Goal: Task Accomplishment & Management: Manage account settings

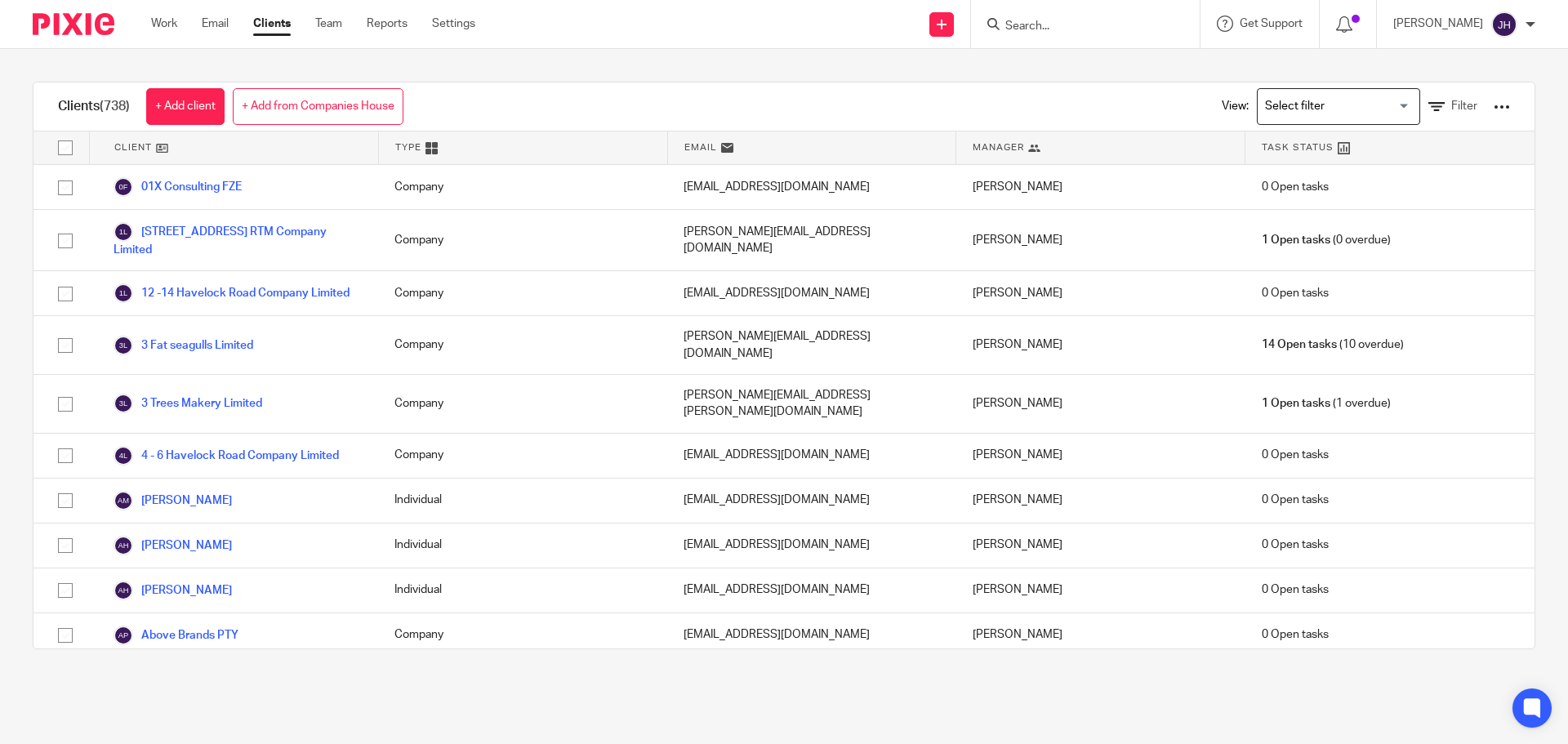
click at [1150, 30] on input "Search" at bounding box center [1076, 27] width 147 height 14
type input "moyes"
click at [1149, 87] on link at bounding box center [1153, 70] width 306 height 38
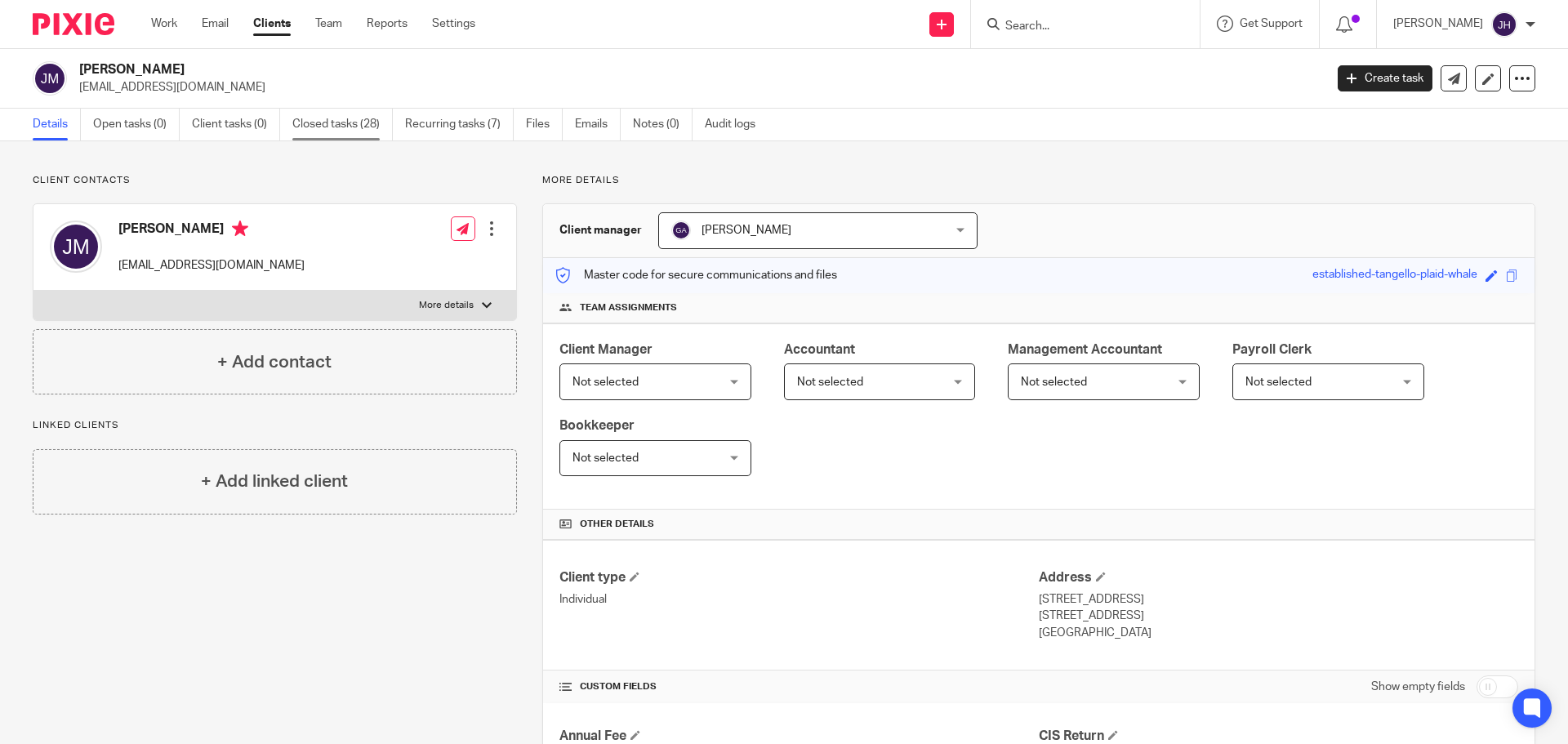
click at [337, 125] on link "Closed tasks (28)" at bounding box center [343, 124] width 101 height 32
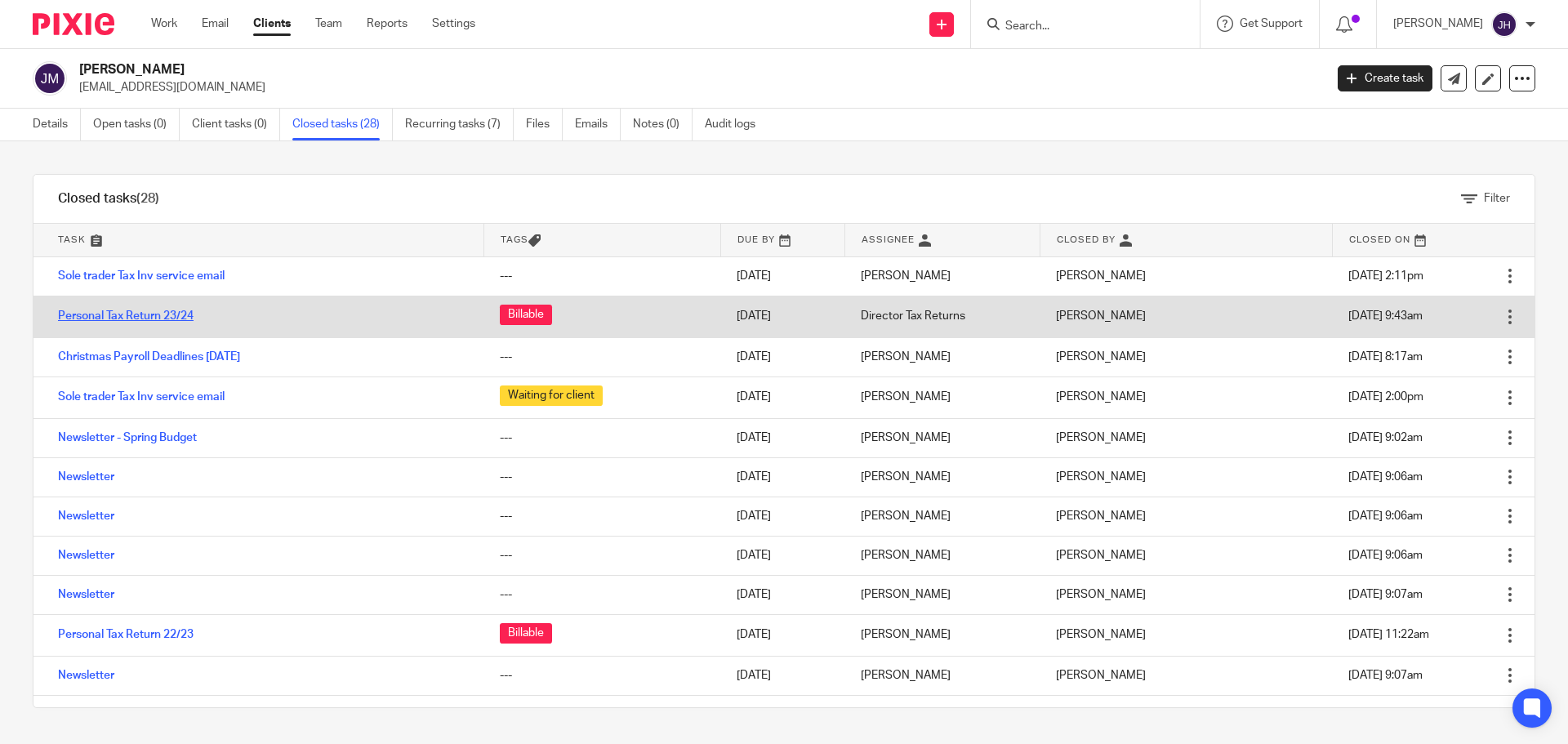
click at [171, 319] on link "Personal Tax Return 23/24" at bounding box center [125, 316] width 136 height 11
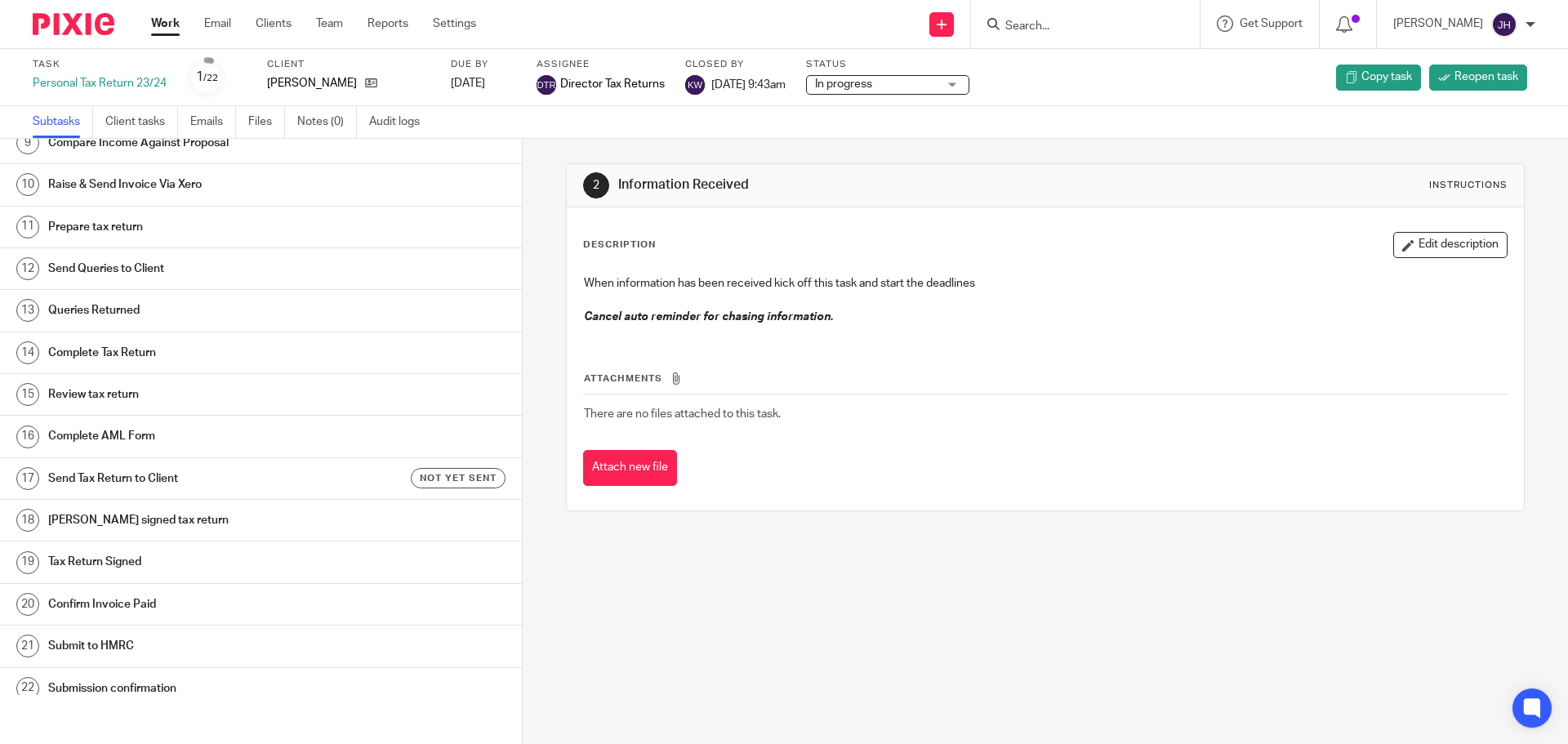
scroll to position [366, 0]
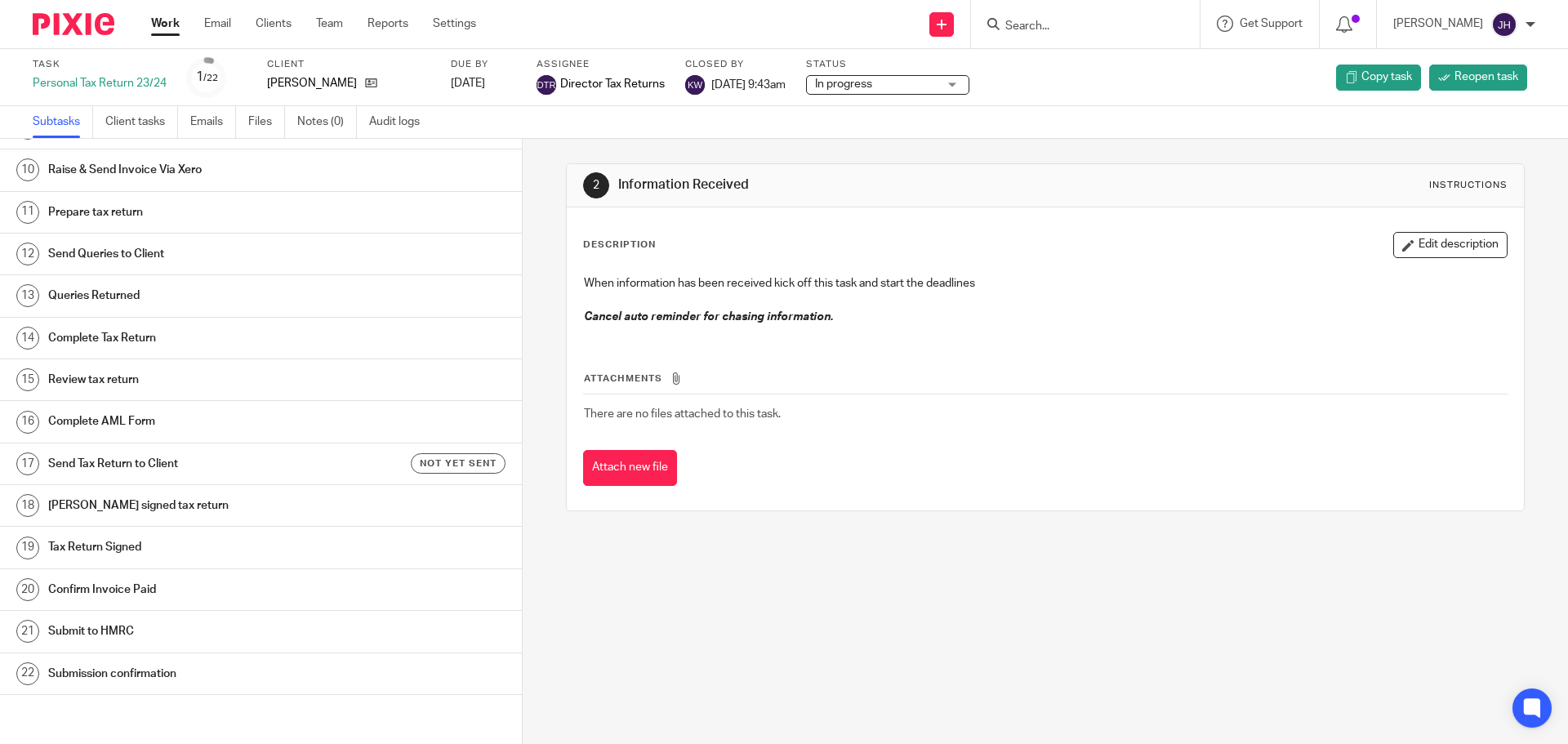
click at [244, 456] on h1 "Send Tax Return to Client" at bounding box center [201, 464] width 306 height 25
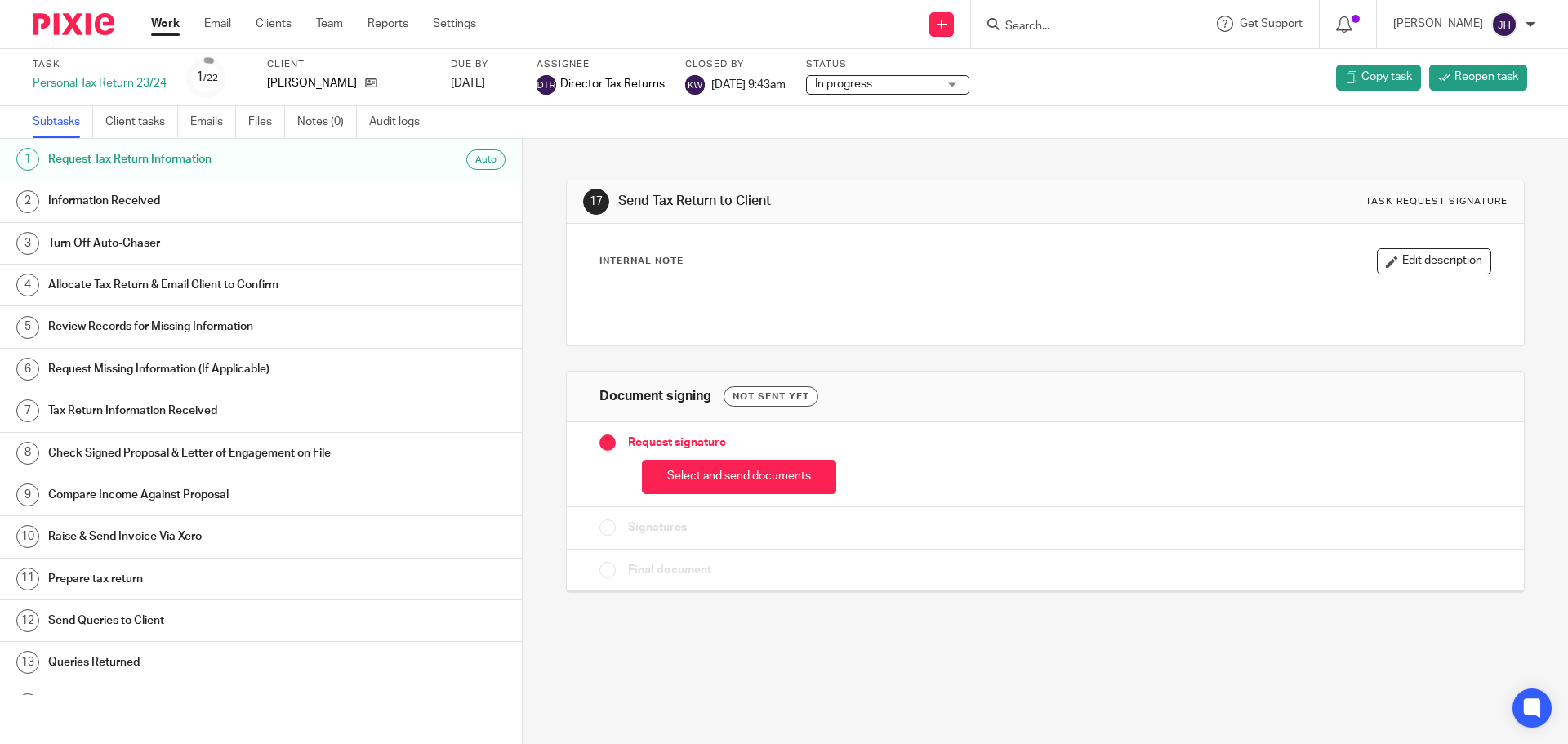
click at [186, 160] on h1 "Request Tax Return Information" at bounding box center [201, 159] width 306 height 25
click at [296, 84] on p "[PERSON_NAME]" at bounding box center [311, 83] width 90 height 16
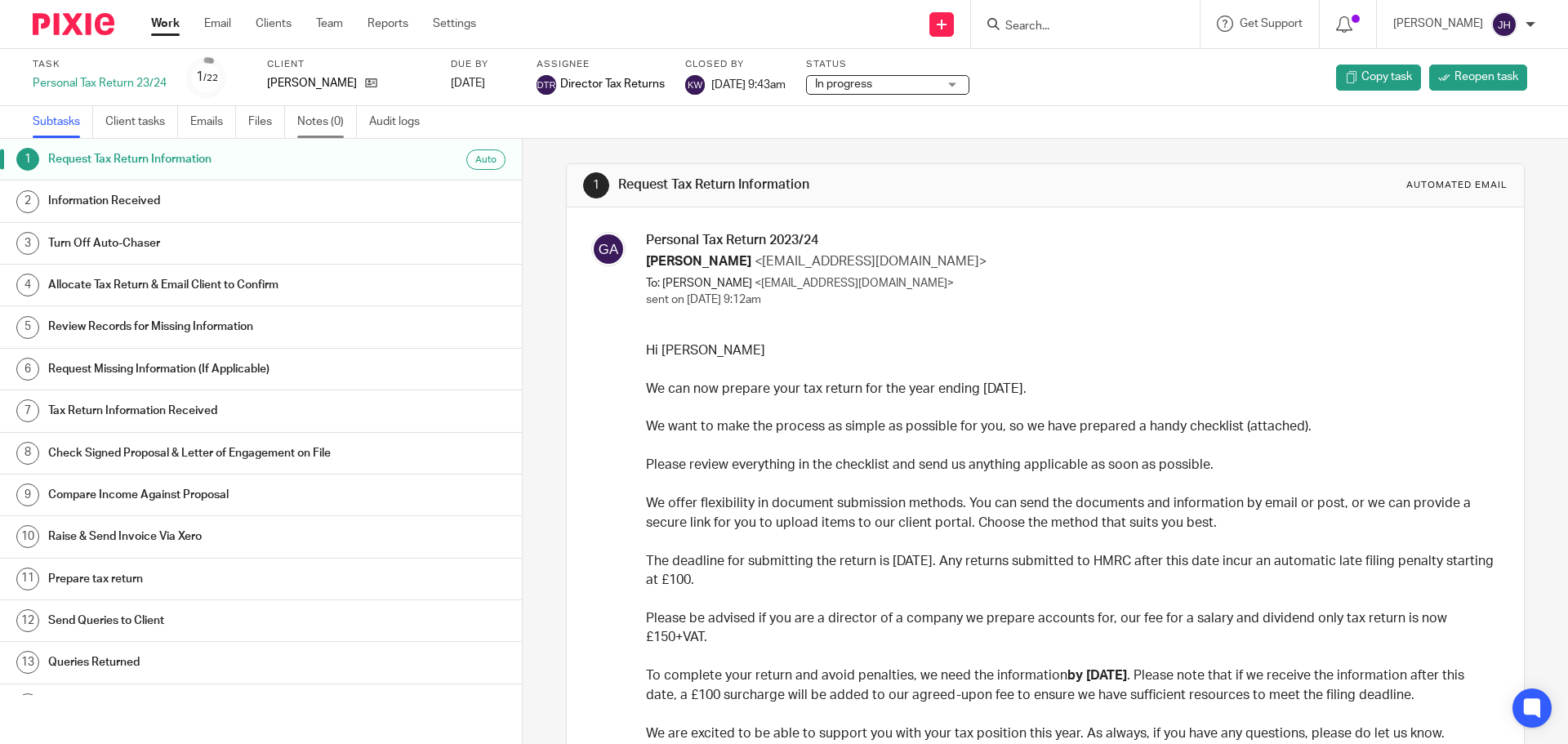
click at [312, 122] on link "Notes (0)" at bounding box center [327, 122] width 60 height 32
